Goal: Transaction & Acquisition: Purchase product/service

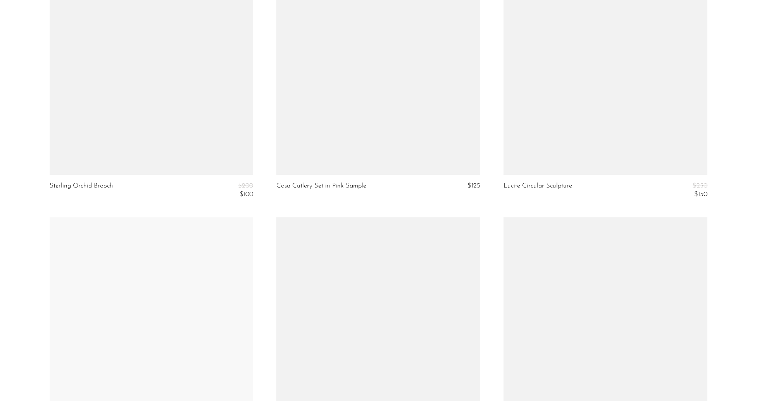
scroll to position [3654, 0]
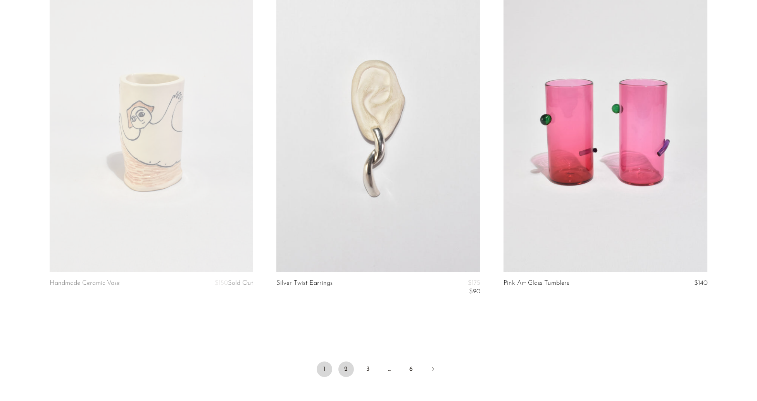
click at [351, 365] on link "2" at bounding box center [347, 370] width 16 height 16
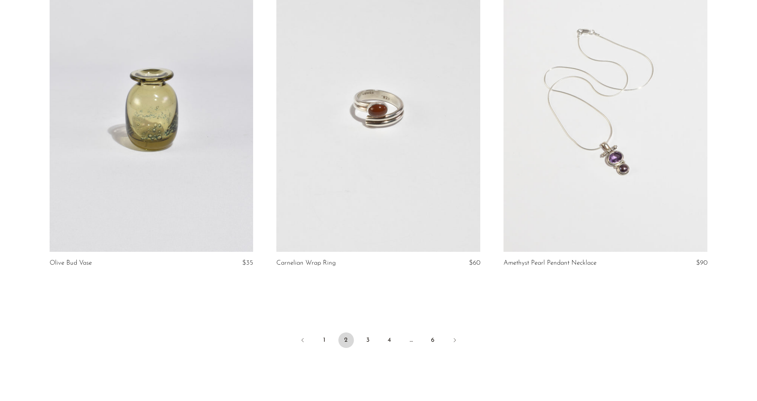
scroll to position [3738, 0]
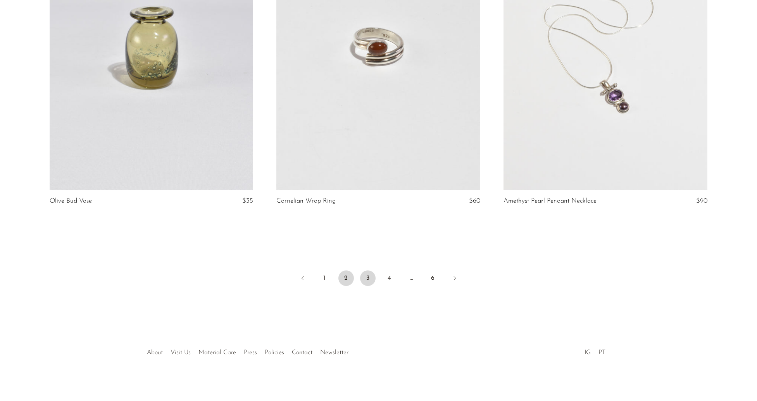
click at [368, 279] on link "3" at bounding box center [368, 279] width 16 height 16
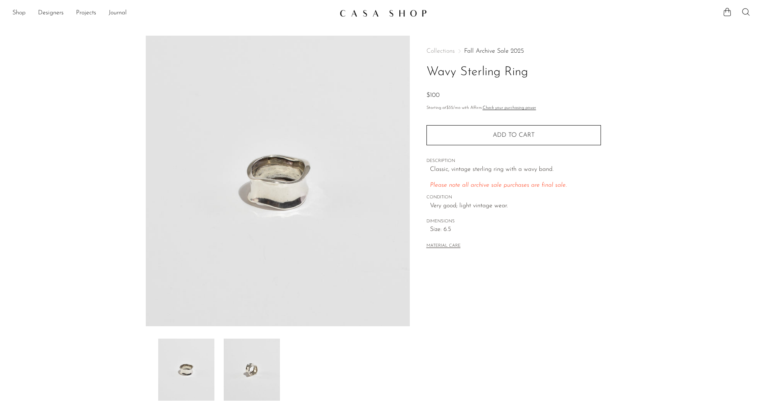
scroll to position [54, 0]
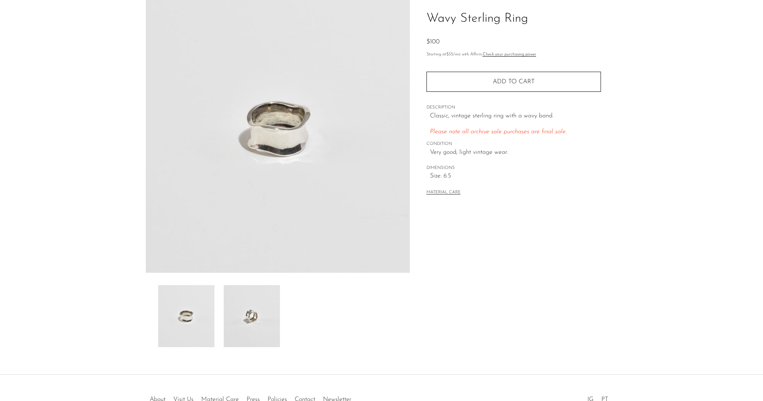
click at [269, 306] on img at bounding box center [252, 316] width 56 height 62
click at [198, 308] on img at bounding box center [186, 316] width 56 height 62
click at [352, 1] on img at bounding box center [278, 127] width 264 height 291
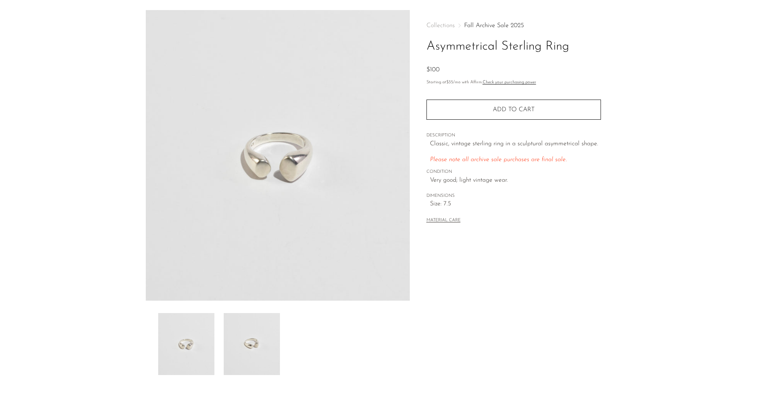
scroll to position [40, 0]
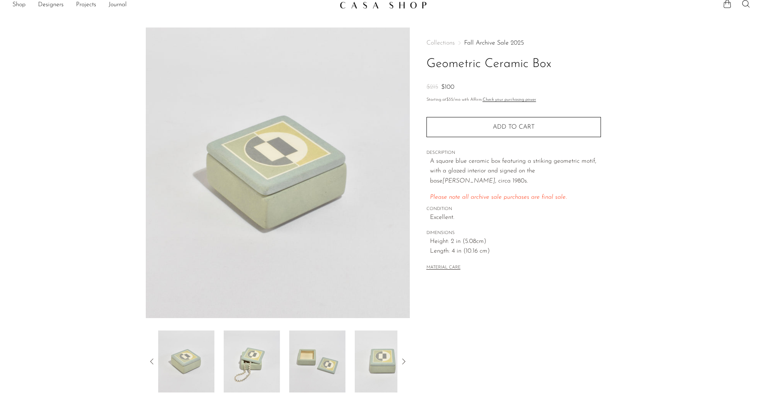
scroll to position [67, 0]
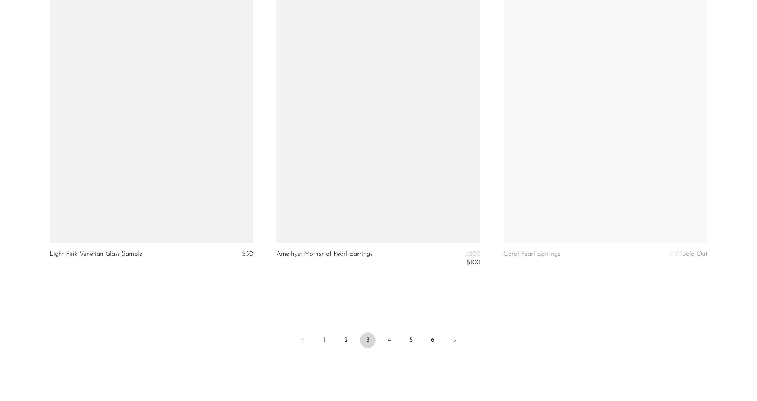
scroll to position [3746, 0]
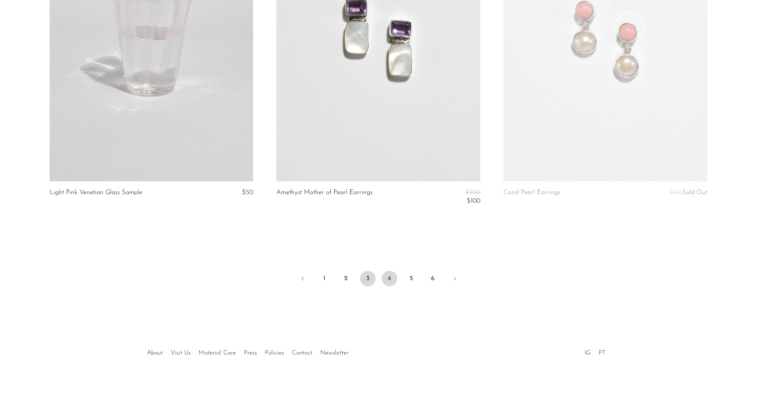
click at [388, 278] on link "4" at bounding box center [390, 279] width 16 height 16
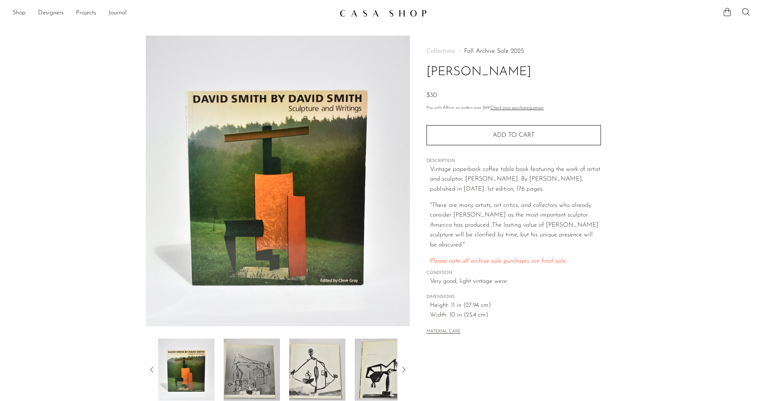
click at [405, 370] on icon at bounding box center [403, 369] width 9 height 9
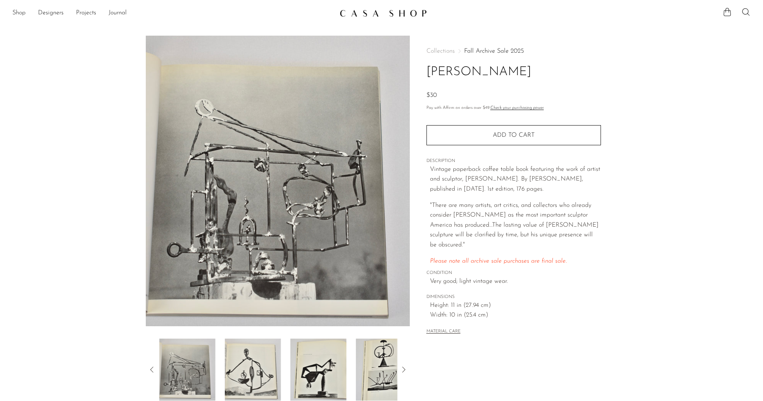
click at [405, 370] on icon at bounding box center [403, 369] width 9 height 9
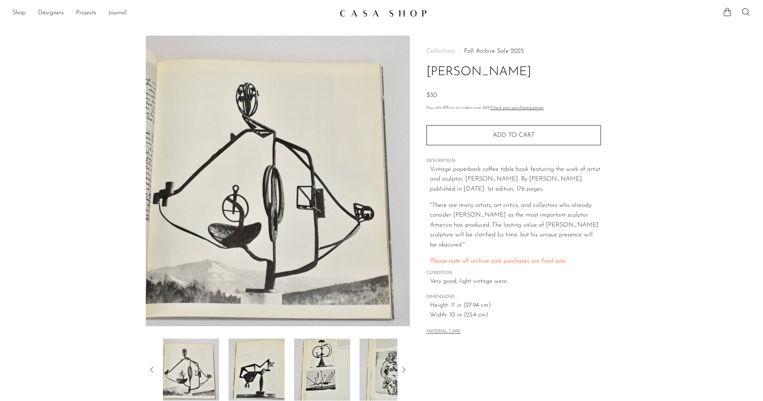
click at [405, 370] on icon at bounding box center [403, 369] width 9 height 9
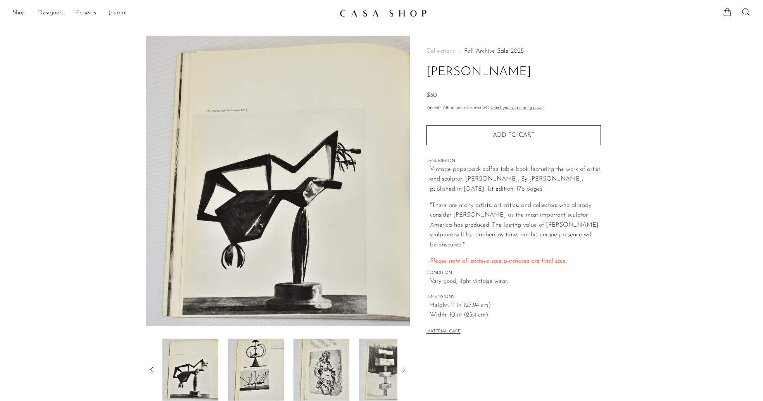
click at [405, 370] on icon at bounding box center [403, 369] width 9 height 9
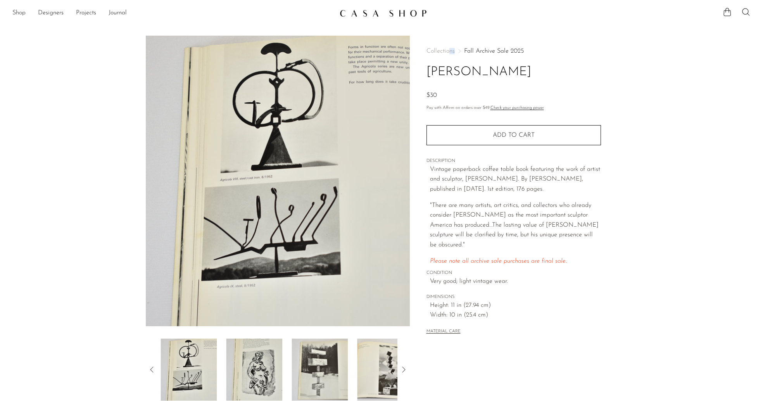
click at [406, 370] on icon at bounding box center [403, 369] width 9 height 9
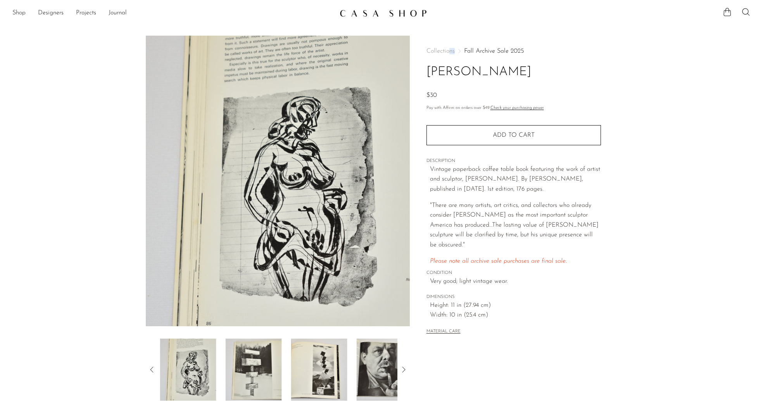
click at [405, 370] on icon at bounding box center [403, 369] width 9 height 9
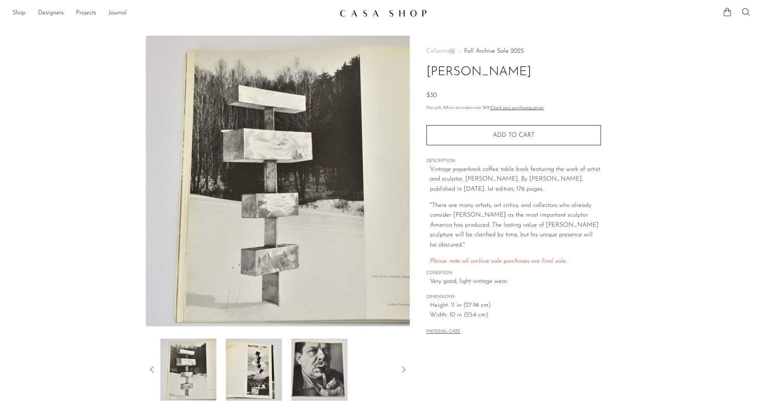
click at [405, 370] on icon at bounding box center [403, 369] width 9 height 9
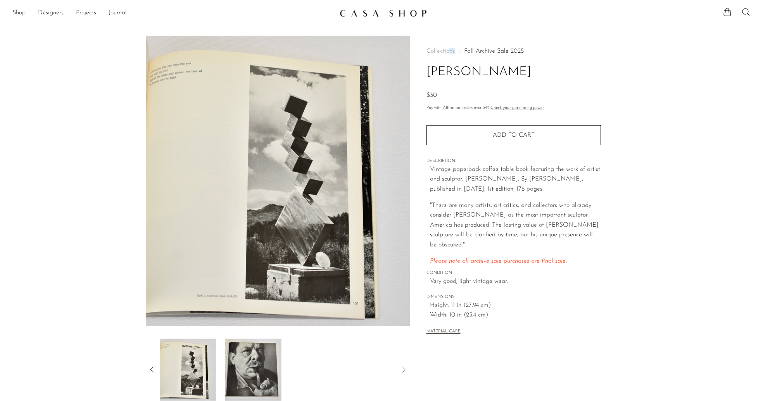
click at [405, 369] on icon at bounding box center [403, 369] width 9 height 9
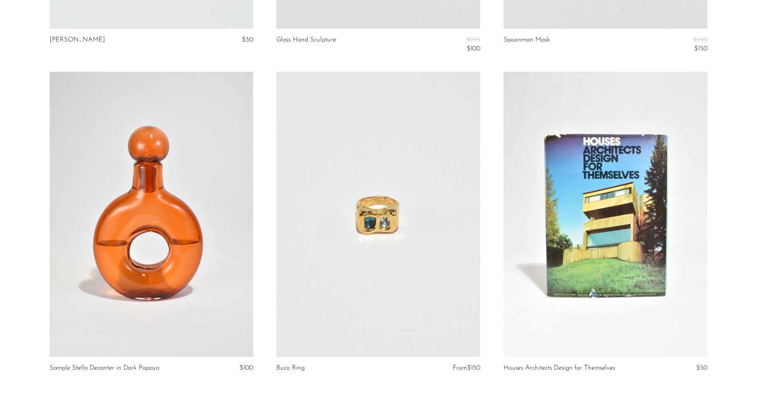
scroll to position [3668, 0]
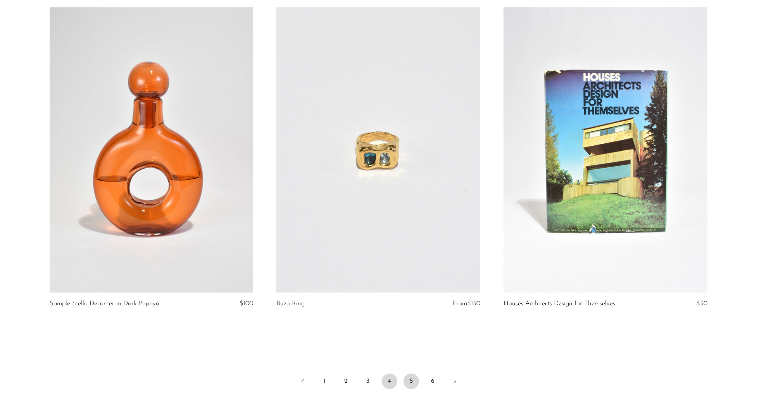
click at [411, 374] on link "5" at bounding box center [412, 382] width 16 height 16
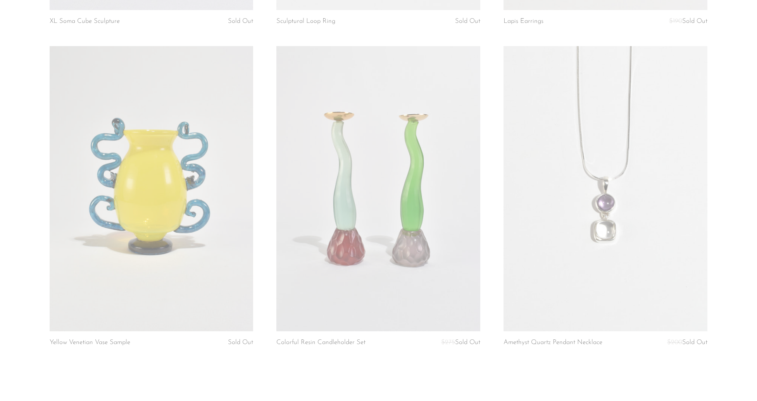
scroll to position [3706, 0]
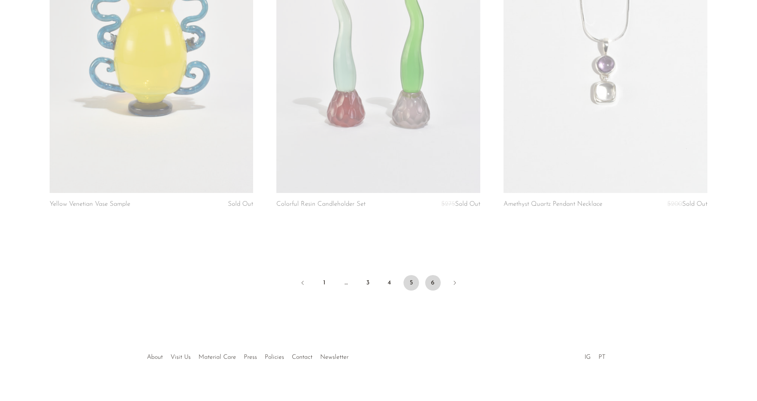
click at [436, 276] on link "6" at bounding box center [433, 283] width 16 height 16
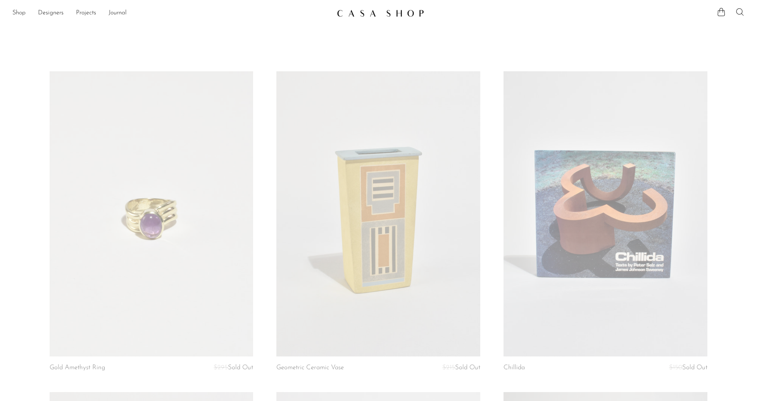
click at [739, 13] on icon at bounding box center [740, 11] width 9 height 9
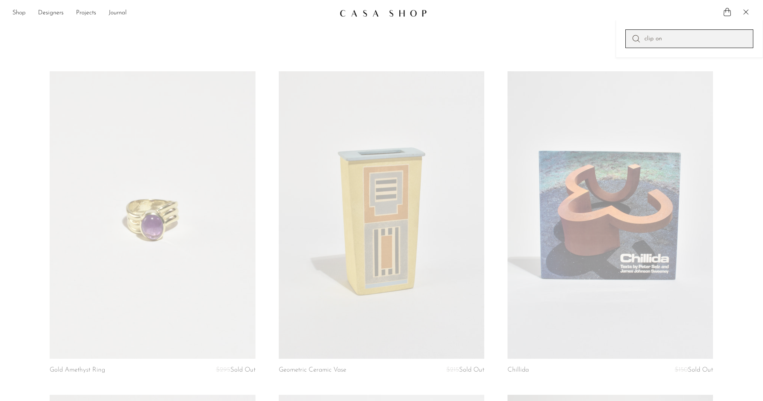
type input "clip on"
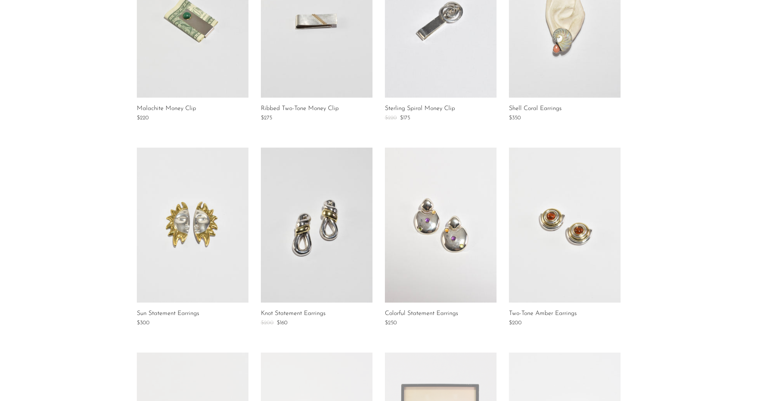
scroll to position [39, 0]
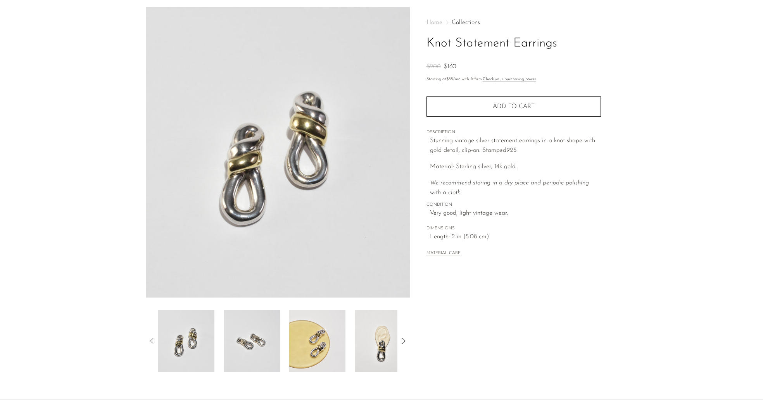
scroll to position [104, 0]
